Goal: Obtain resource: Download file/media

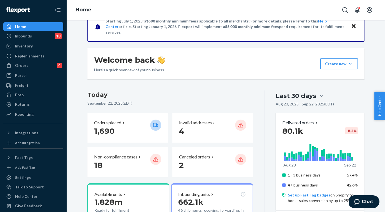
scroll to position [20, 0]
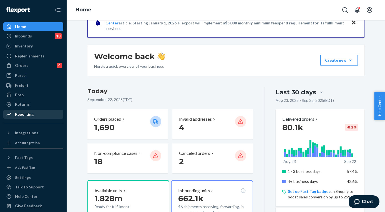
click at [31, 118] on div "Reporting" at bounding box center [33, 114] width 59 height 8
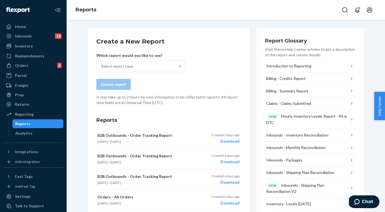
click at [149, 60] on div "Which report would you like to see? Select report type" at bounding box center [140, 62] width 89 height 19
click at [149, 66] on div "Select report type" at bounding box center [136, 66] width 78 height 11
click at [102, 66] on input "Select report type" at bounding box center [101, 67] width 1 height 6
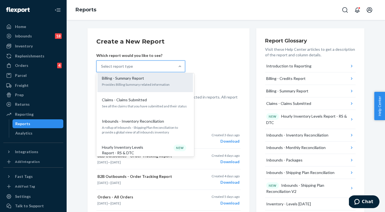
scroll to position [72, 0]
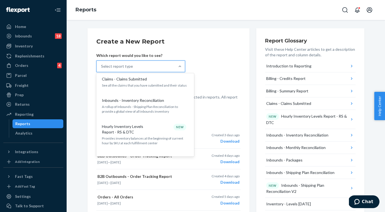
click at [137, 130] on p "Hourly Inventory Levels Report - RS & DTC" at bounding box center [128, 129] width 53 height 11
click at [102, 69] on input "option Hourly Inventory Levels Report - RS & DTC focused, 6 of 32. 32 results a…" at bounding box center [101, 67] width 1 height 6
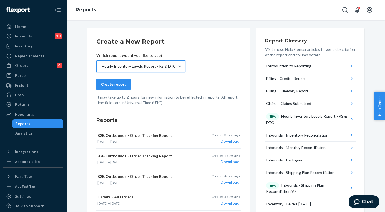
click at [115, 82] on div "Create report" at bounding box center [113, 85] width 25 height 6
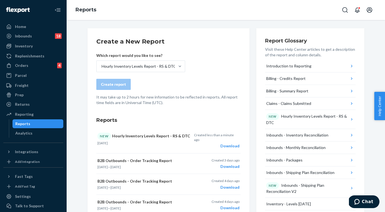
click at [44, 126] on div "Reports" at bounding box center [38, 124] width 50 height 8
click at [224, 143] on div "Download" at bounding box center [216, 146] width 45 height 6
